Goal: Understand process/instructions: Learn about a topic

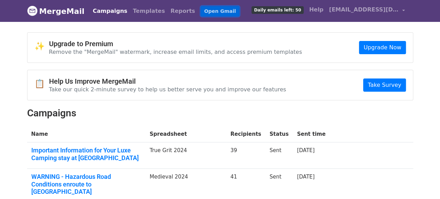
click at [201, 13] on link "Open Gmail" at bounding box center [220, 11] width 39 height 10
click at [283, 10] on span "Daily emails left: 50" at bounding box center [278, 10] width 52 height 8
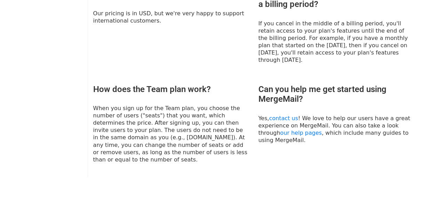
scroll to position [522, 0]
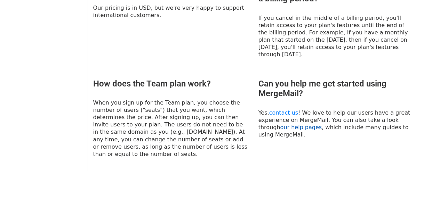
click at [280, 124] on link "our help pages" at bounding box center [301, 127] width 42 height 7
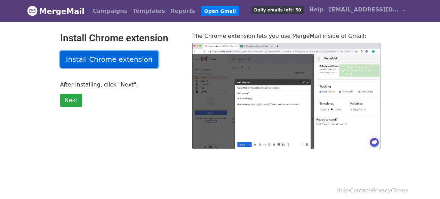
click at [99, 57] on link "Install Chrome extension" at bounding box center [109, 59] width 98 height 17
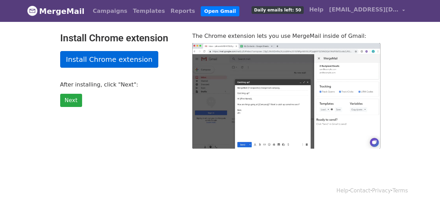
type input "15.93"
